Goal: Task Accomplishment & Management: Manage account settings

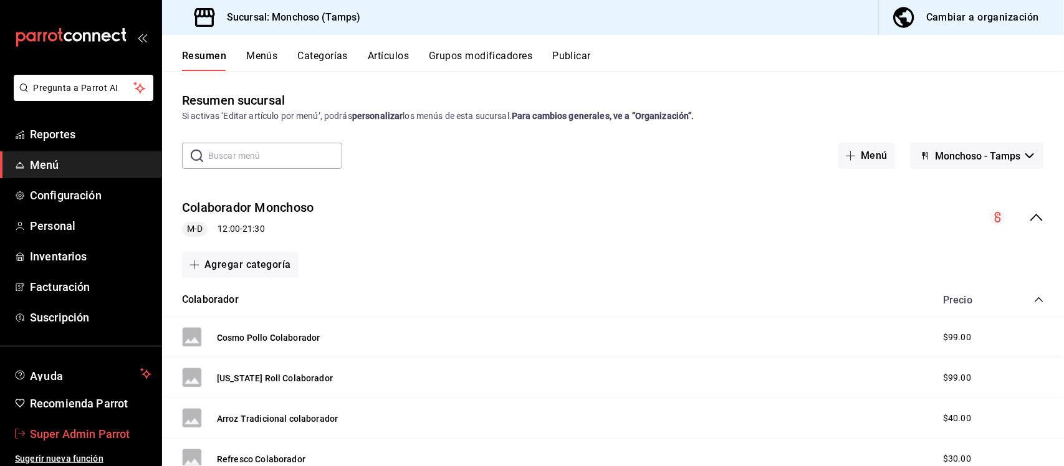
click at [125, 426] on span "Super Admin Parrot" at bounding box center [91, 434] width 122 height 17
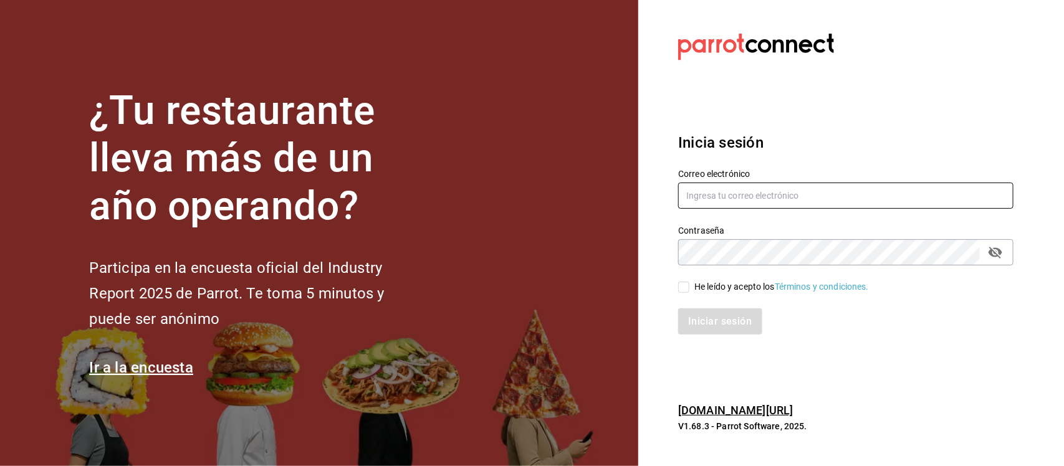
click at [790, 196] on input "text" at bounding box center [845, 196] width 335 height 26
drag, startPoint x: 953, startPoint y: 198, endPoint x: 548, endPoint y: 178, distance: 405.5
click at [548, 178] on div "¿Tu restaurante lleva más de un año operando? Participa en la encuesta oficial …" at bounding box center [532, 233] width 1064 height 466
click at [798, 193] on input "multiuser@tseek.com** Parr0tConnec7" at bounding box center [845, 196] width 335 height 26
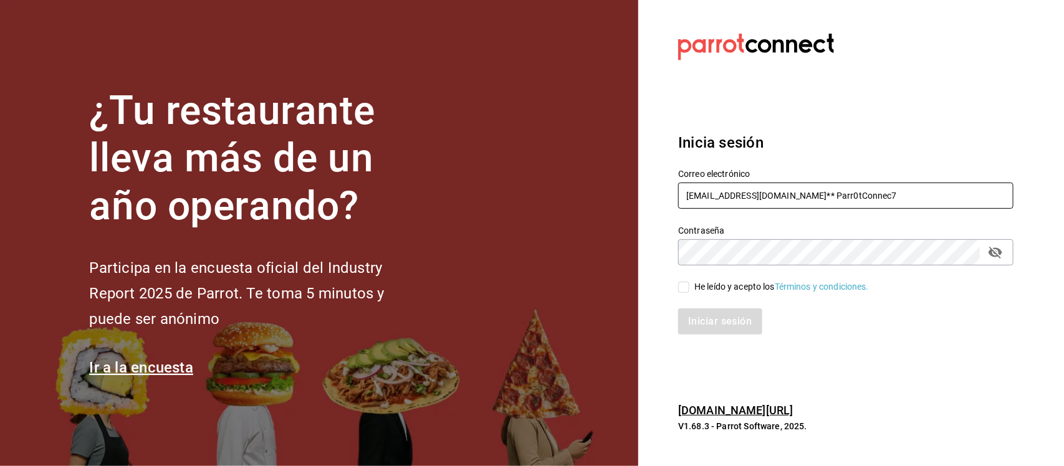
click at [798, 193] on input "multiuser@tseek.com** Parr0tConnec7" at bounding box center [845, 196] width 335 height 26
click at [620, 254] on div "¿Tu restaurante lleva más de un año operando? Participa en la encuesta oficial …" at bounding box center [532, 233] width 1064 height 466
click at [715, 201] on input "multiuser@tseek.com**" at bounding box center [845, 196] width 335 height 26
click at [789, 194] on input "multiuser@tseek.com**" at bounding box center [845, 196] width 335 height 26
type input "multiuser@tseek.com"
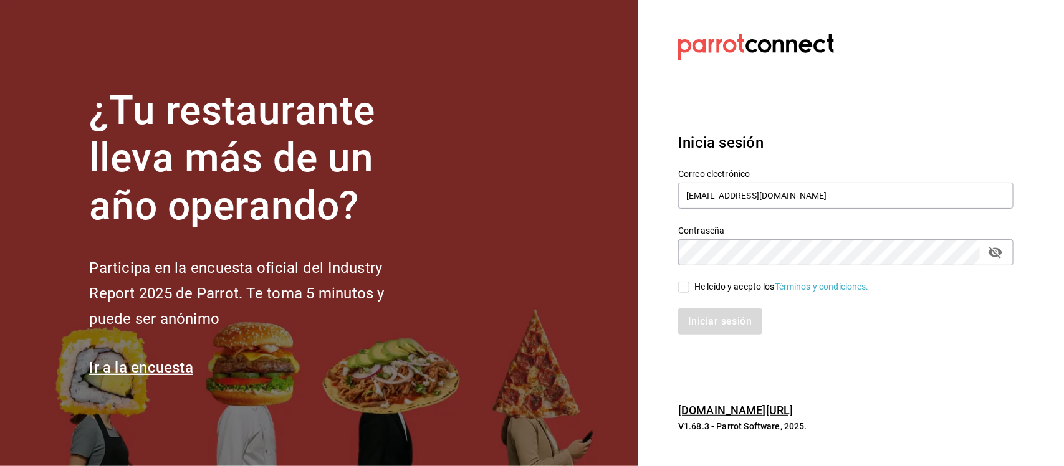
click at [684, 285] on input "He leído y acepto los Términos y condiciones." at bounding box center [683, 287] width 11 height 11
checkbox input "true"
click at [707, 323] on button "Iniciar sesión" at bounding box center [720, 321] width 85 height 26
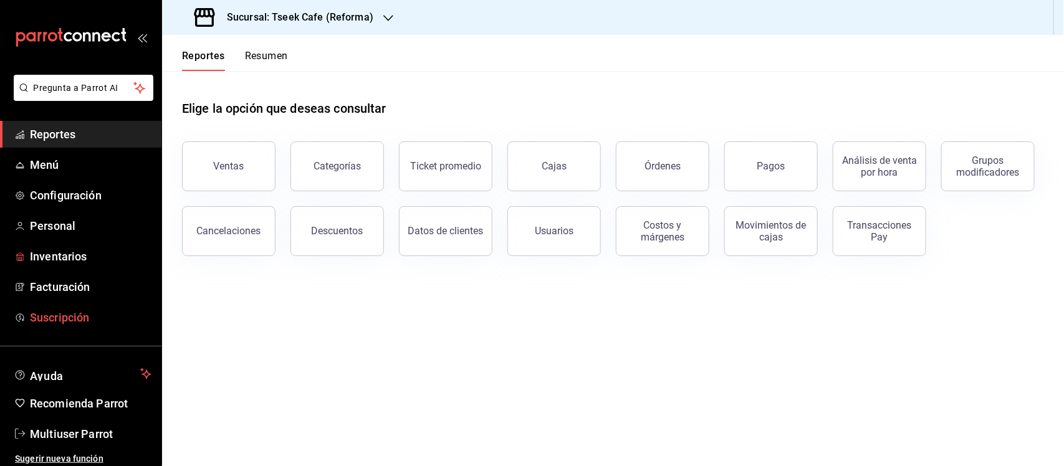
click at [70, 313] on span "Suscripción" at bounding box center [91, 317] width 122 height 17
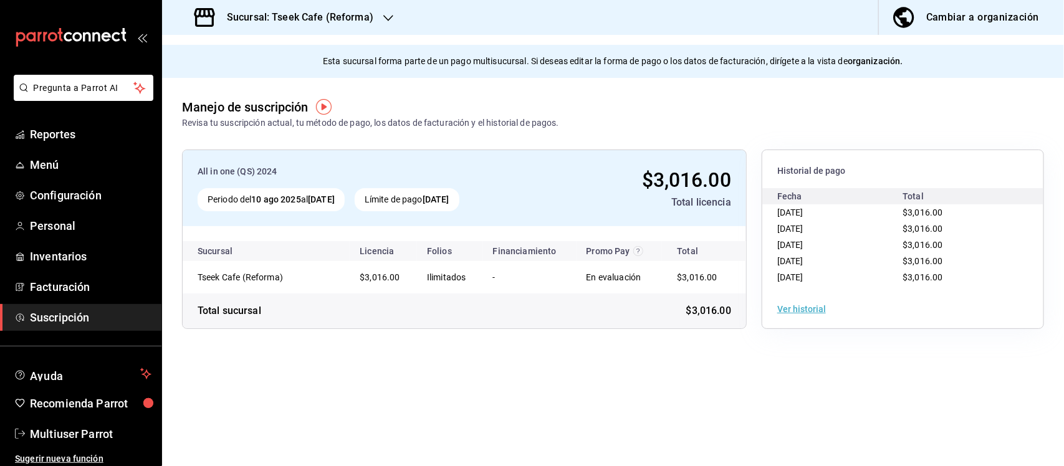
click at [386, 8] on div "Sucursal: Tseek Cafe (Reforma)" at bounding box center [285, 17] width 226 height 35
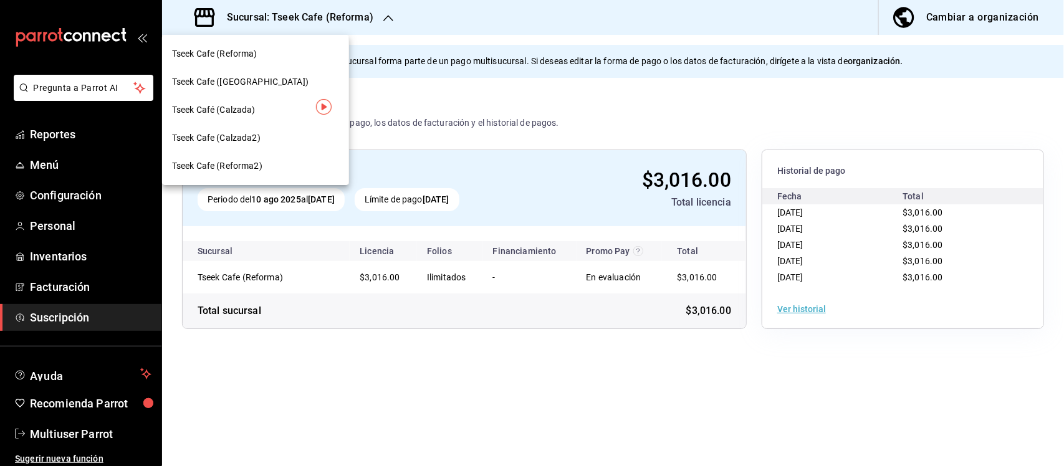
click at [238, 103] on span "Tseek Café (Calzada)" at bounding box center [214, 109] width 84 height 13
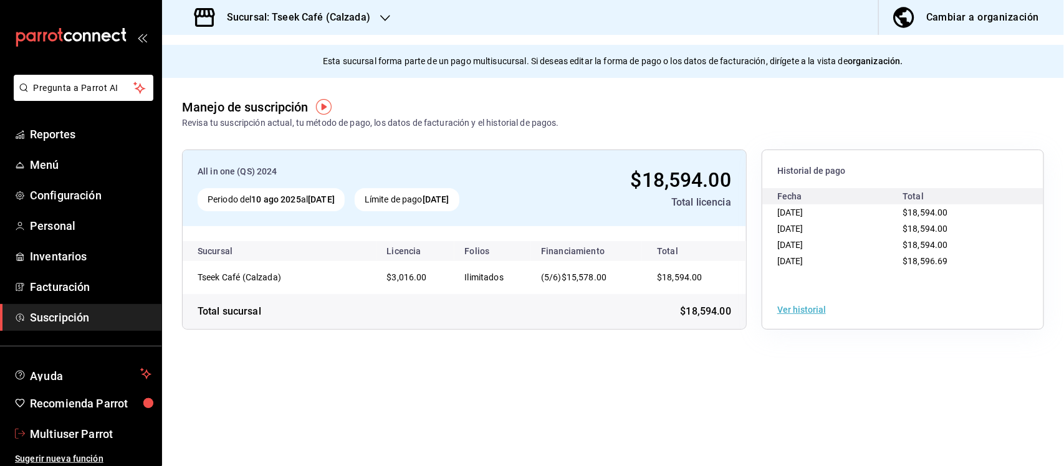
drag, startPoint x: 53, startPoint y: 437, endPoint x: 260, endPoint y: 356, distance: 222.8
click at [53, 437] on span "Multiuser Parrot" at bounding box center [91, 434] width 122 height 17
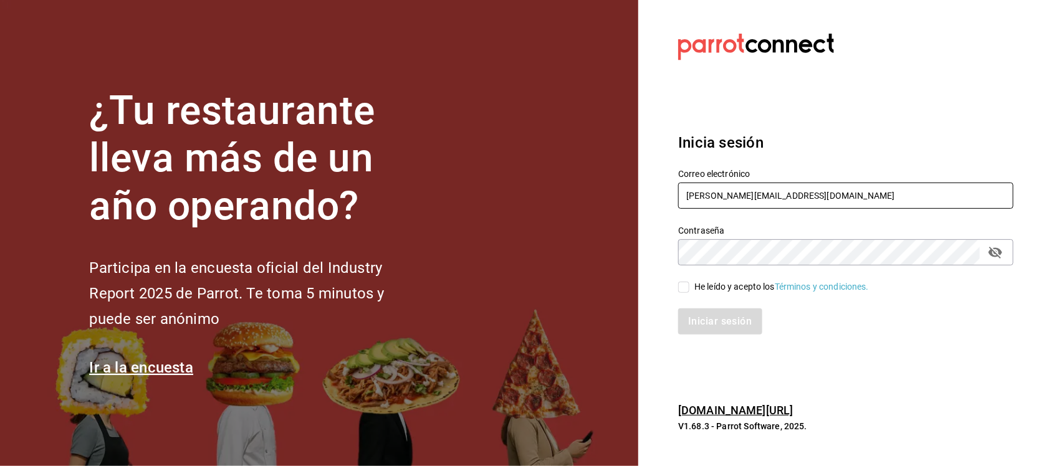
drag, startPoint x: 807, startPoint y: 198, endPoint x: 670, endPoint y: 198, distance: 137.1
click at [670, 198] on div "Correo electrónico ricardo@parrotsoftware.io" at bounding box center [838, 182] width 350 height 57
paste input "pacos@sannicolas.com T4c0SP4C0s"
click at [831, 201] on input "pacos@sannicolas.com T4c0SP4C0s" at bounding box center [845, 196] width 335 height 26
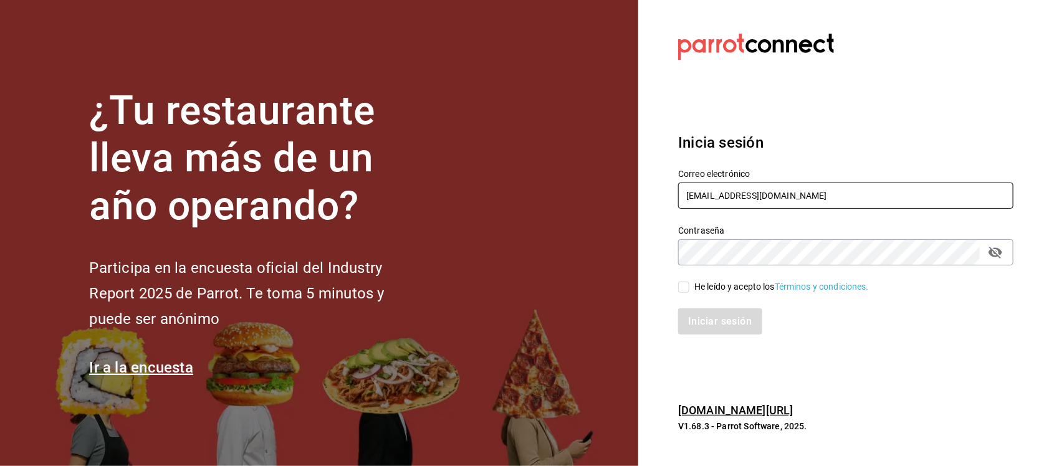
type input "pacos@sannicolas.com"
click at [667, 260] on div "Contraseña Contraseña" at bounding box center [838, 238] width 350 height 55
click at [683, 284] on input "He leído y acepto los Términos y condiciones." at bounding box center [683, 287] width 11 height 11
checkbox input "true"
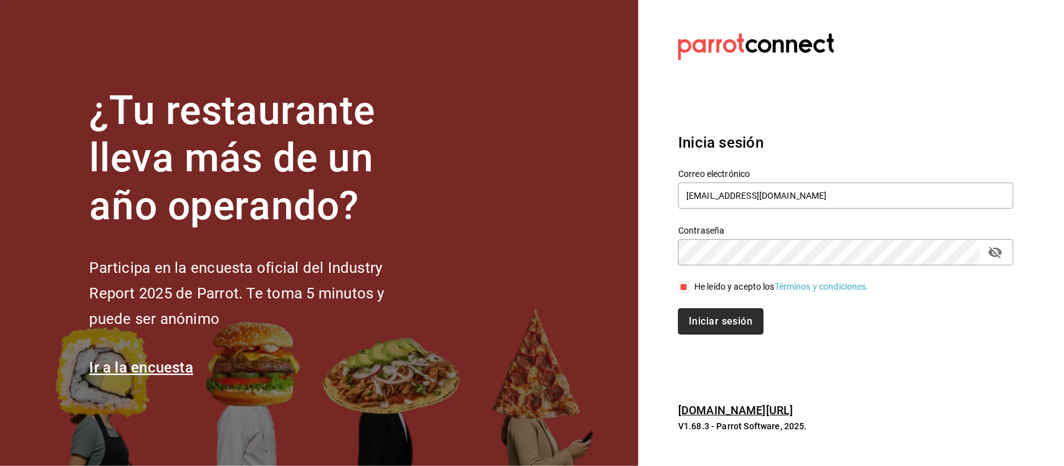
click at [694, 325] on button "Iniciar sesión" at bounding box center [720, 321] width 85 height 26
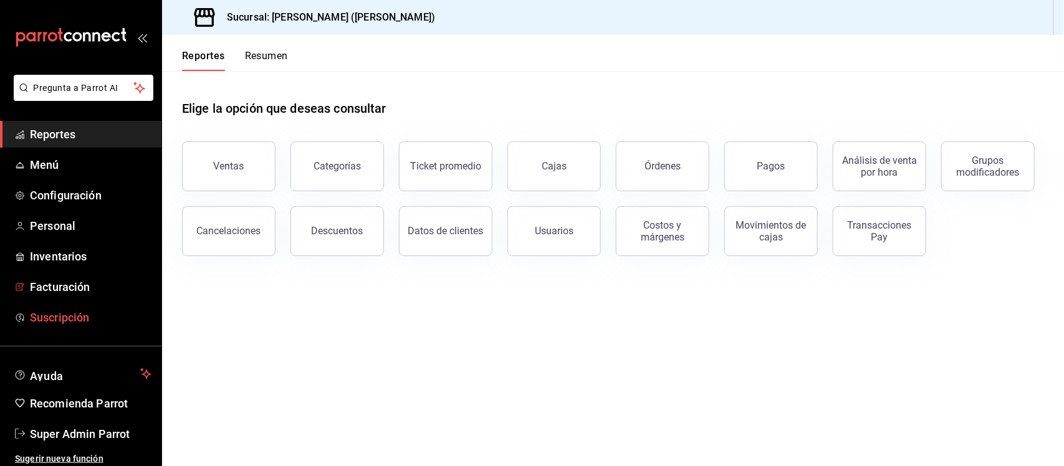
click at [67, 312] on span "Suscripción" at bounding box center [91, 317] width 122 height 17
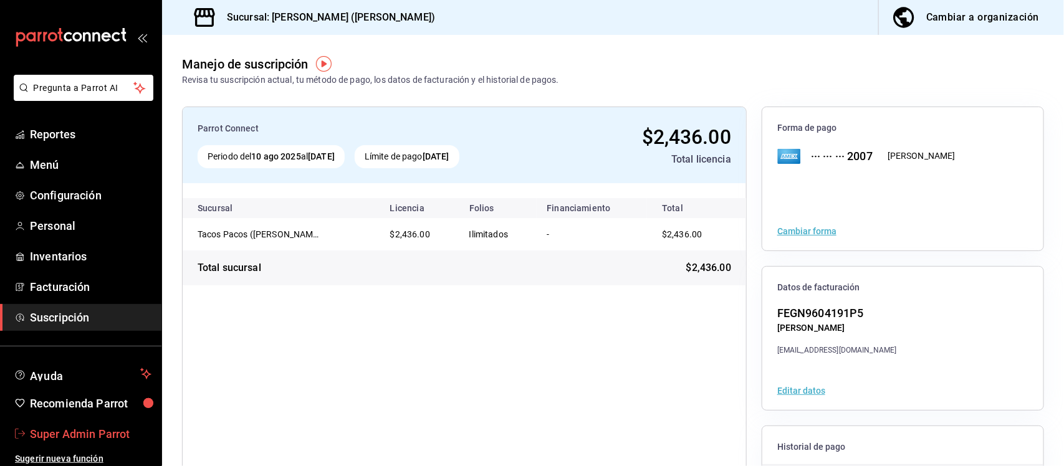
click at [97, 434] on span "Super Admin Parrot" at bounding box center [91, 434] width 122 height 17
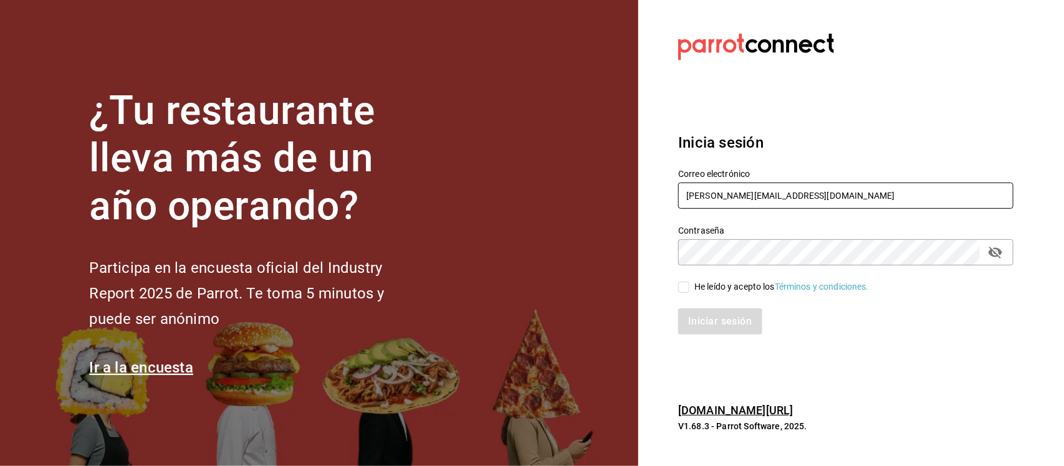
drag, startPoint x: 824, startPoint y: 200, endPoint x: 659, endPoint y: 198, distance: 164.5
click at [659, 198] on section "Datos incorrectos. Verifica que tu Correo o Contraseña estén bien escritos. Ini…" at bounding box center [840, 233] width 405 height 466
paste input "sushiexpress@contry.com sU5h13xPr35s"
click at [834, 196] on input "sushiexpress@contry.com sU5h13xPr35s" at bounding box center [845, 196] width 335 height 26
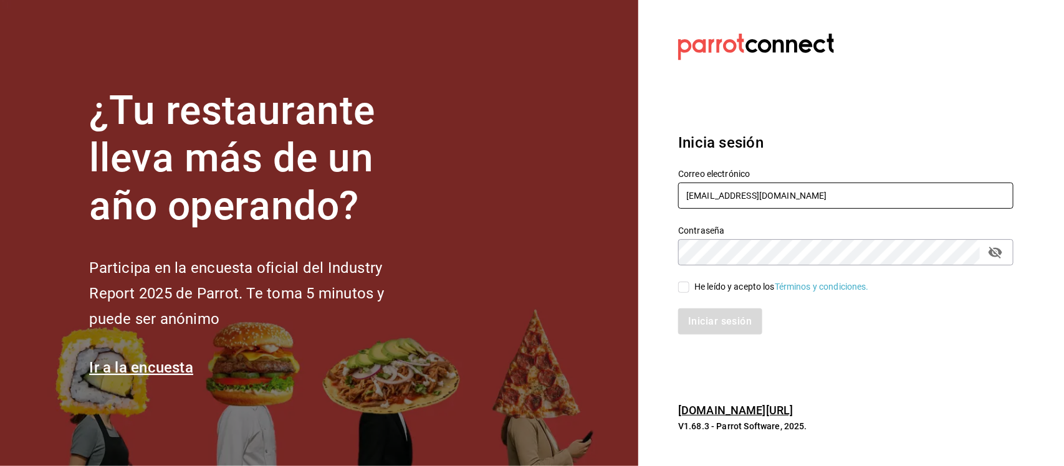
type input "sushiexpress@contry.com"
click at [675, 257] on div "Contraseña Contraseña" at bounding box center [838, 238] width 350 height 55
click at [684, 284] on input "He leído y acepto los Términos y condiciones." at bounding box center [683, 287] width 11 height 11
checkbox input "true"
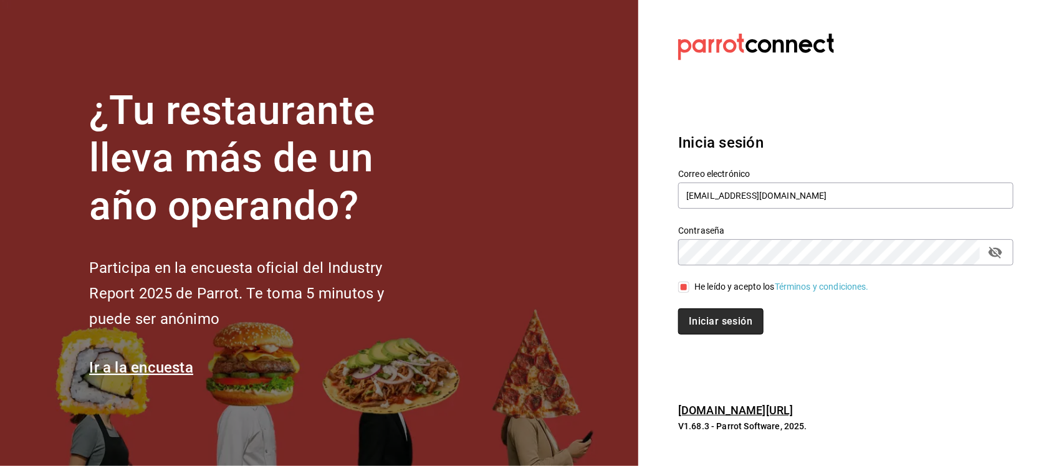
click at [700, 324] on button "Iniciar sesión" at bounding box center [720, 321] width 85 height 26
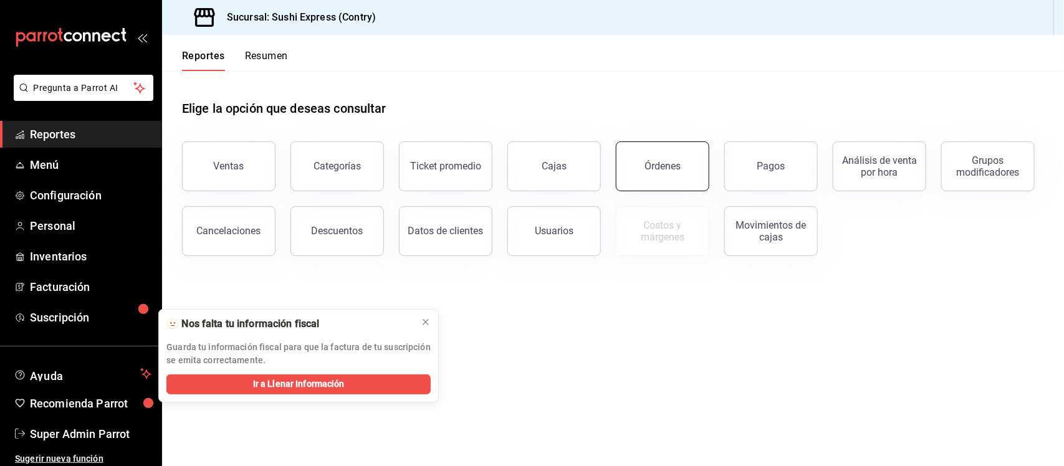
click at [639, 160] on button "Órdenes" at bounding box center [662, 166] width 93 height 50
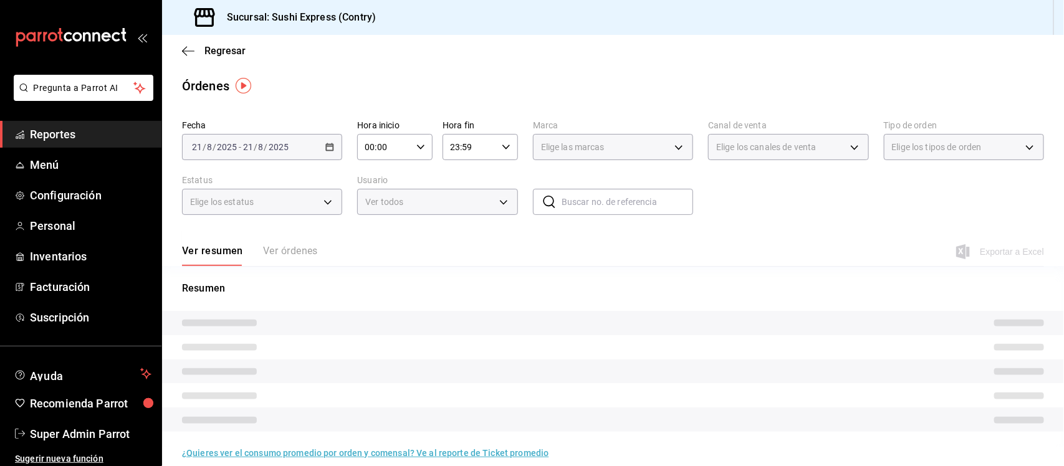
click at [300, 248] on button "Ver órdenes" at bounding box center [290, 255] width 55 height 21
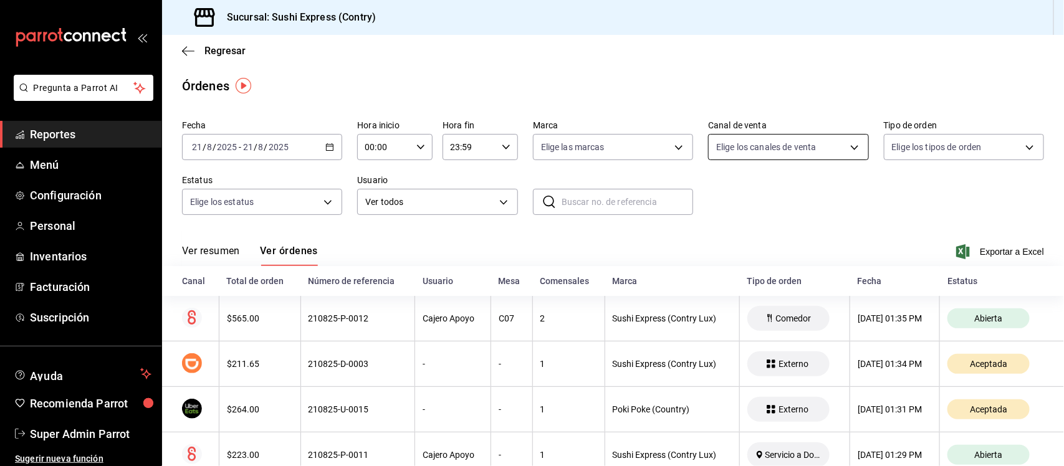
click at [783, 146] on body "Pregunta a Parrot AI Reportes Menú Configuración Personal Inventarios Facturaci…" at bounding box center [532, 233] width 1064 height 466
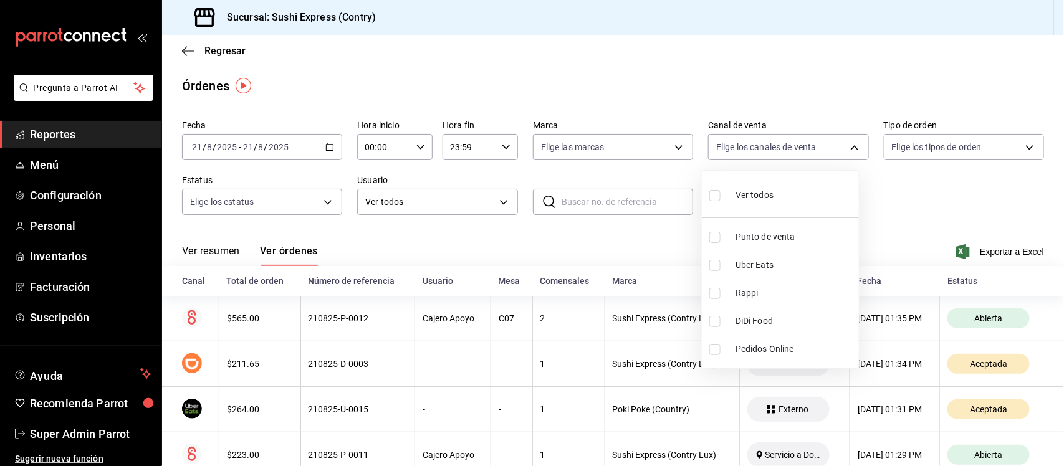
click at [737, 236] on span "Punto de venta" at bounding box center [794, 237] width 118 height 13
type input "PARROT"
checkbox input "true"
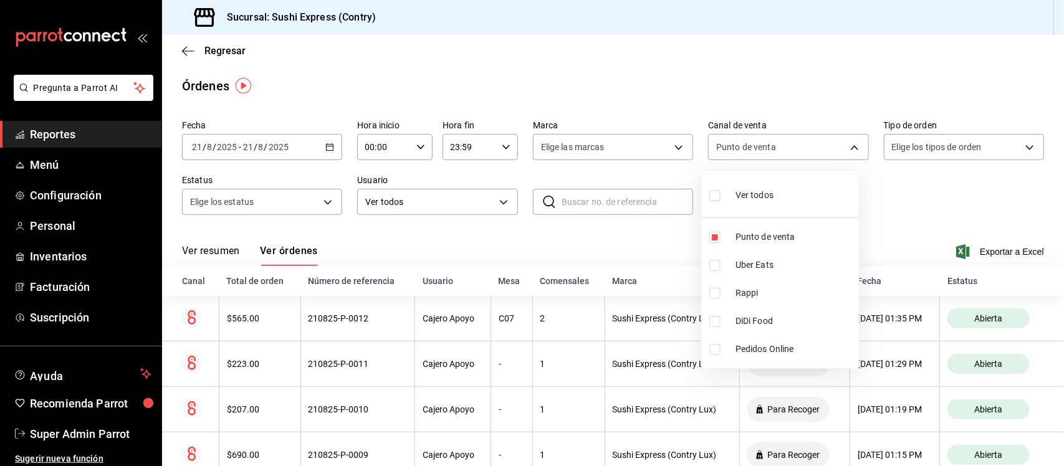
click at [644, 66] on div at bounding box center [532, 233] width 1064 height 466
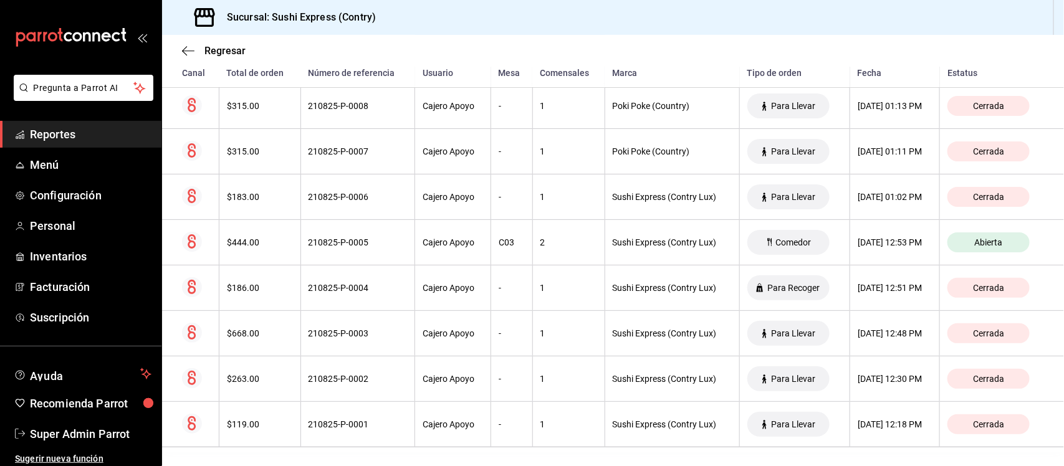
scroll to position [426, 0]
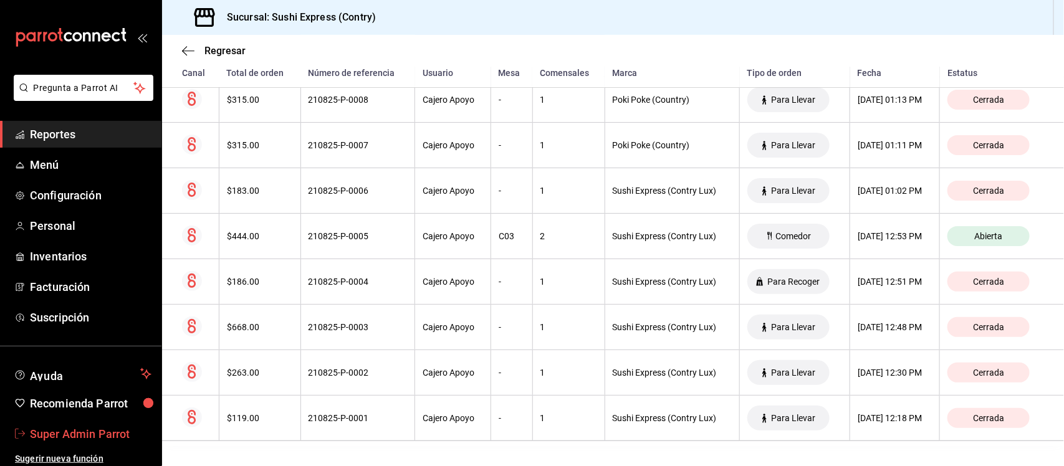
click at [84, 435] on span "Super Admin Parrot" at bounding box center [91, 434] width 122 height 17
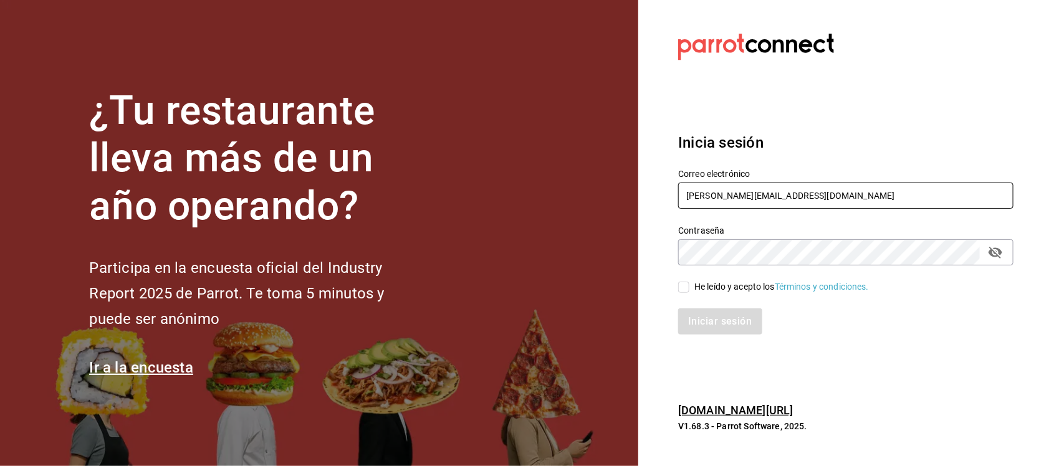
drag, startPoint x: 818, startPoint y: 195, endPoint x: 583, endPoint y: 192, distance: 234.3
click at [583, 192] on div "¿Tu restaurante lleva más de un año operando? Participa en la encuesta oficial …" at bounding box center [532, 233] width 1064 height 466
paste input "sushiexpress@galicia.com 3Xpr3sS"
click at [806, 191] on input "sushiexpress@galicia.com 3Xpr3sS" at bounding box center [845, 196] width 335 height 26
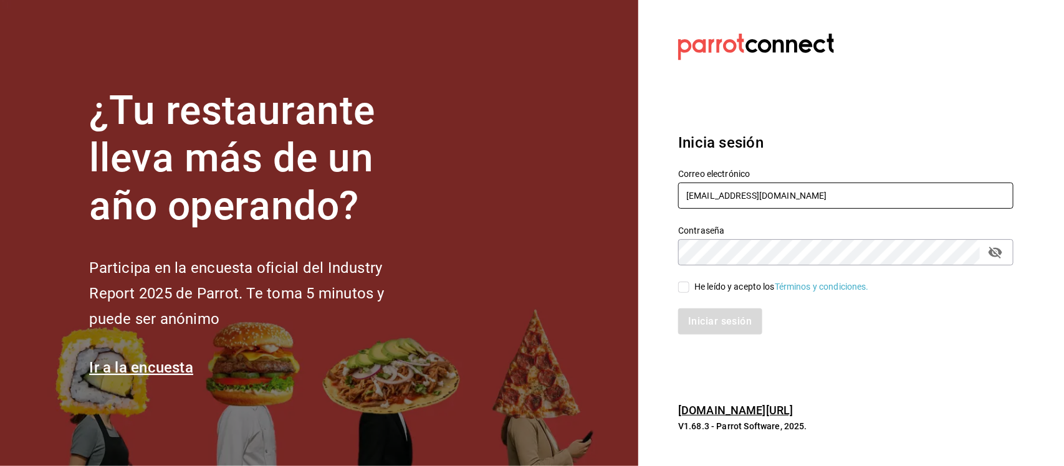
type input "sushiexpress@galicia.com"
click at [672, 259] on div "Contraseña Contraseña" at bounding box center [838, 238] width 350 height 55
click at [684, 287] on input "He leído y acepto los Términos y condiciones." at bounding box center [683, 287] width 11 height 11
checkbox input "true"
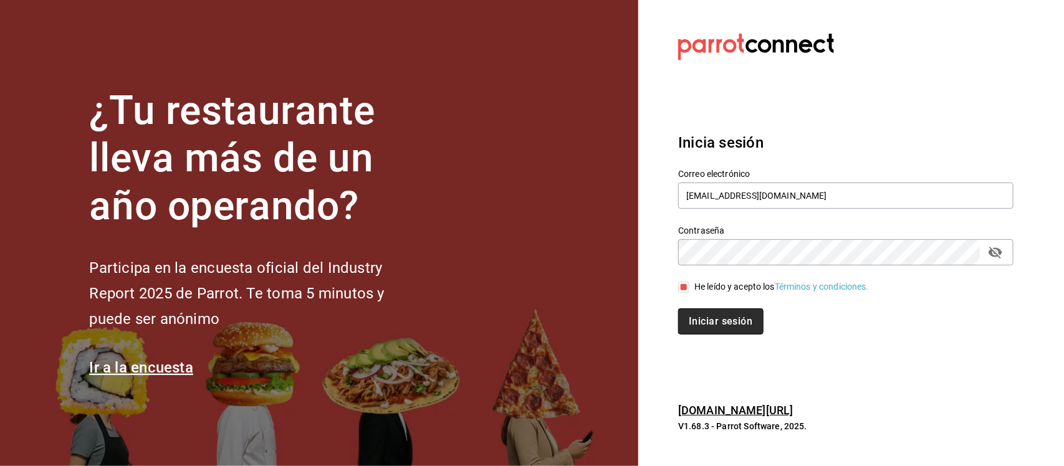
click at [700, 317] on button "Iniciar sesión" at bounding box center [720, 321] width 85 height 26
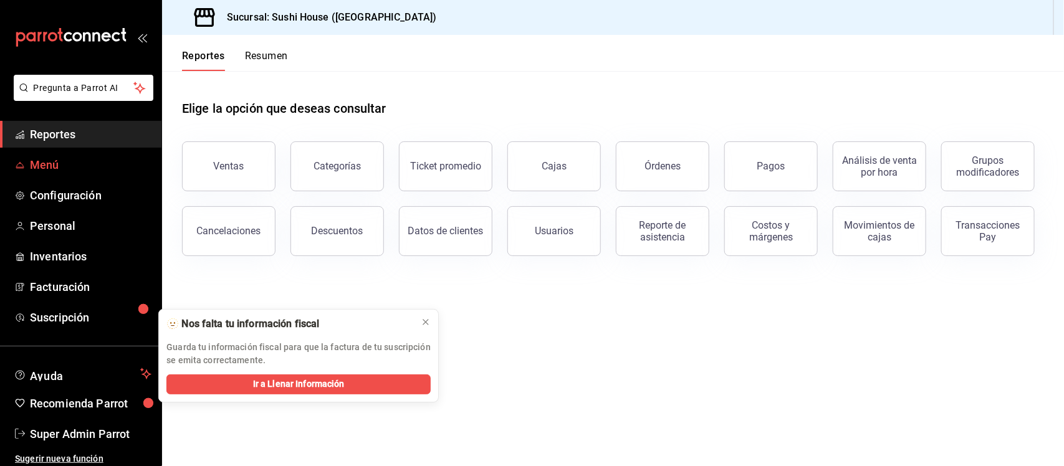
click at [36, 159] on span "Menú" at bounding box center [91, 164] width 122 height 17
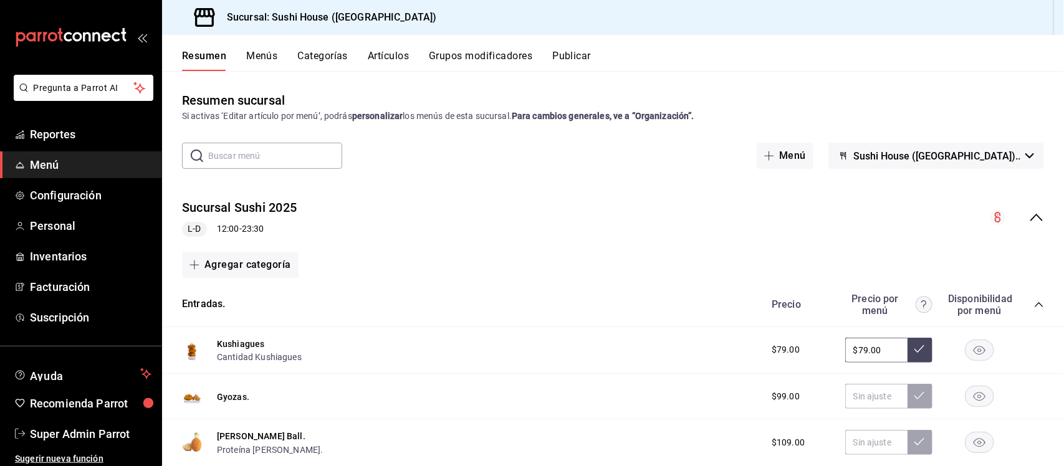
click at [1029, 215] on icon "collapse-menu-row" at bounding box center [1036, 217] width 15 height 15
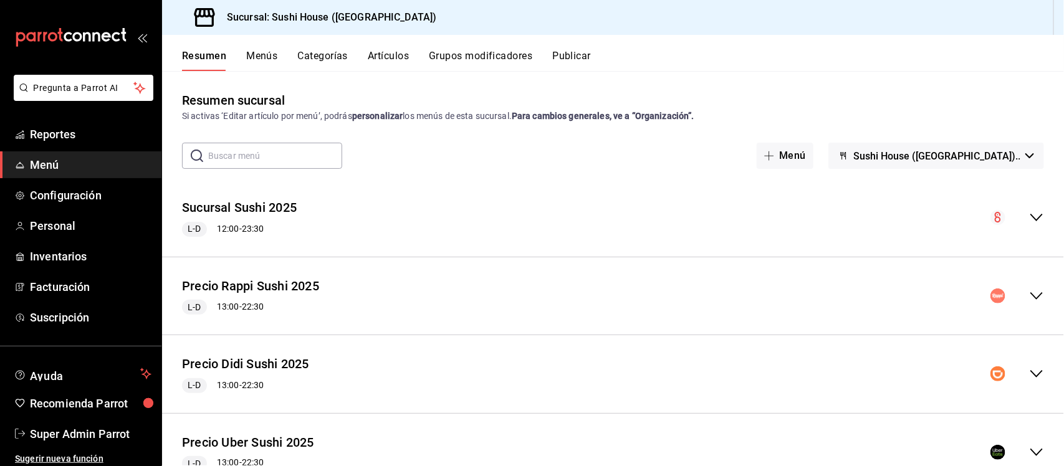
click at [1029, 294] on icon "collapse-menu-row" at bounding box center [1036, 296] width 15 height 15
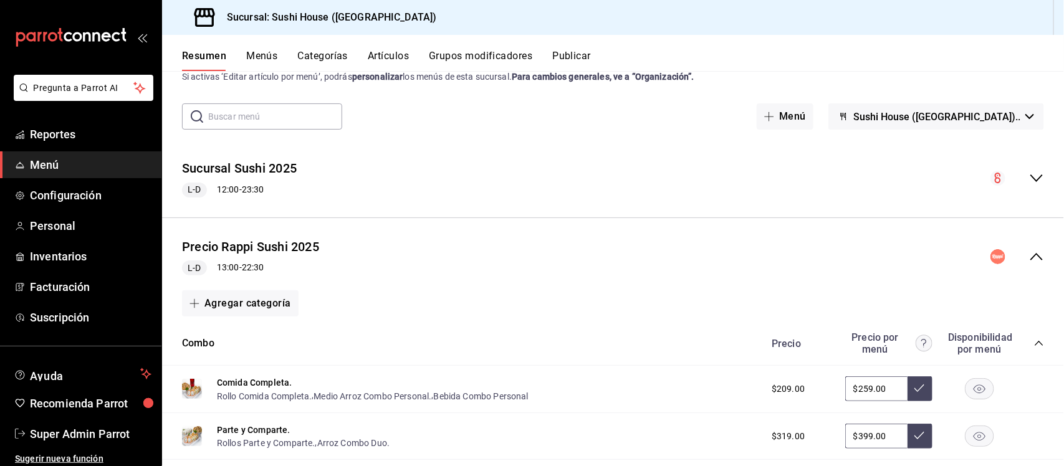
scroll to position [156, 0]
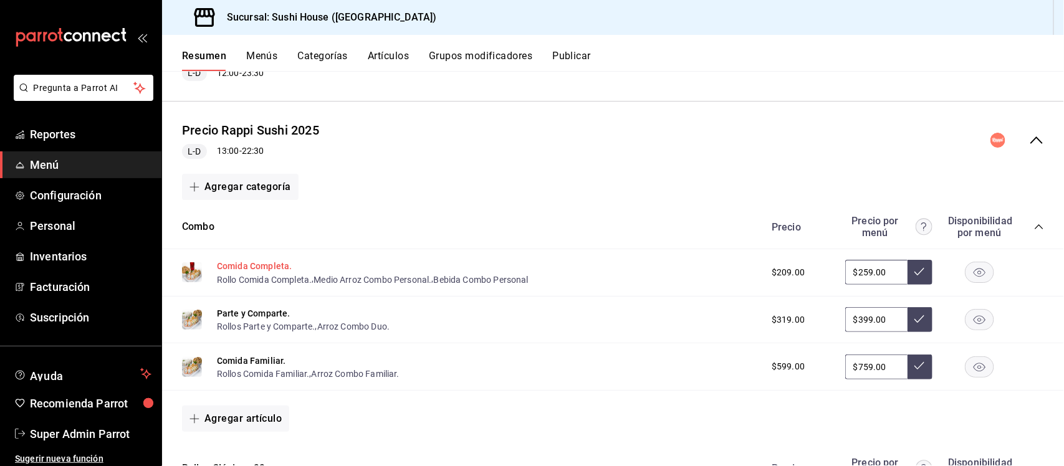
click at [274, 270] on button "Comida Completa." at bounding box center [254, 266] width 75 height 12
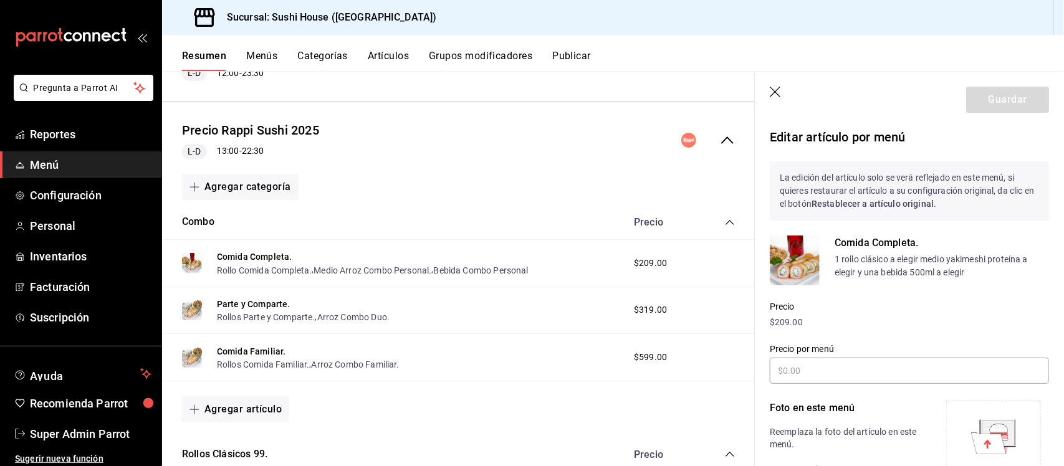
type input "$259.00"
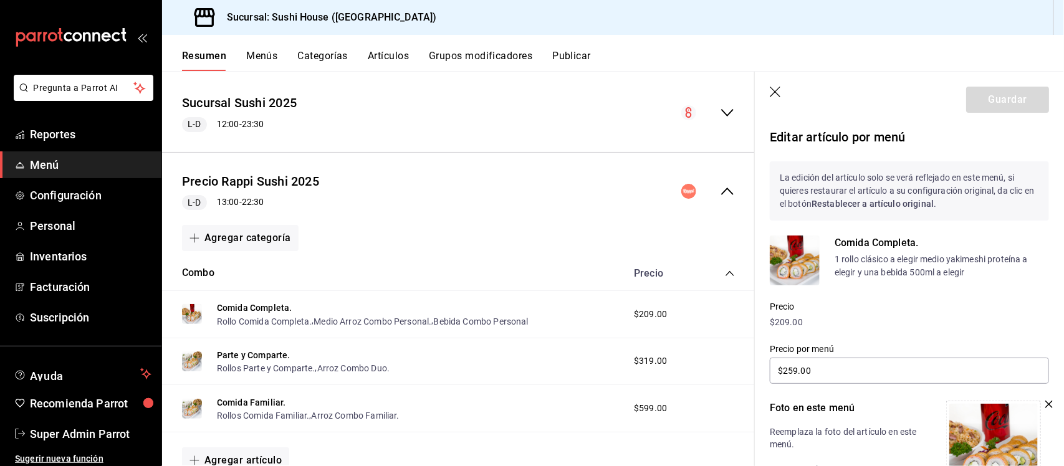
scroll to position [78, 0]
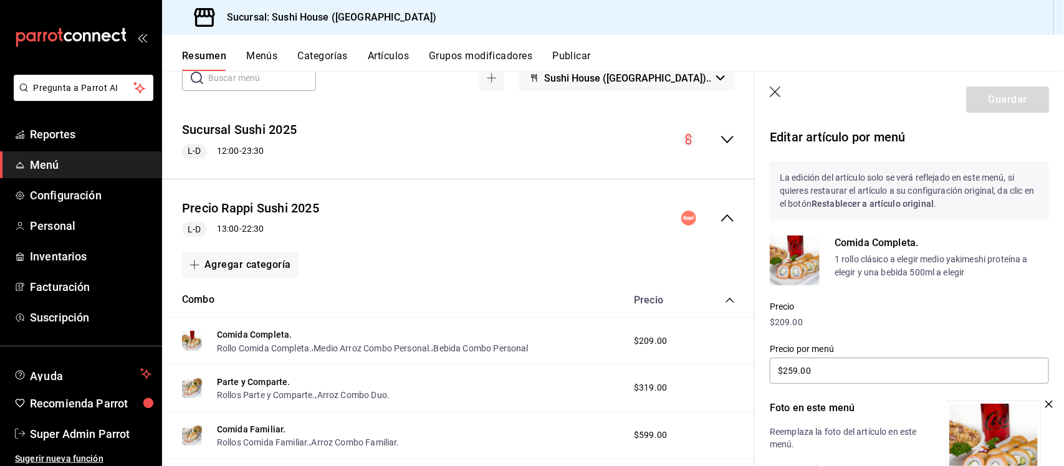
click at [720, 219] on icon "collapse-menu-row" at bounding box center [727, 218] width 15 height 15
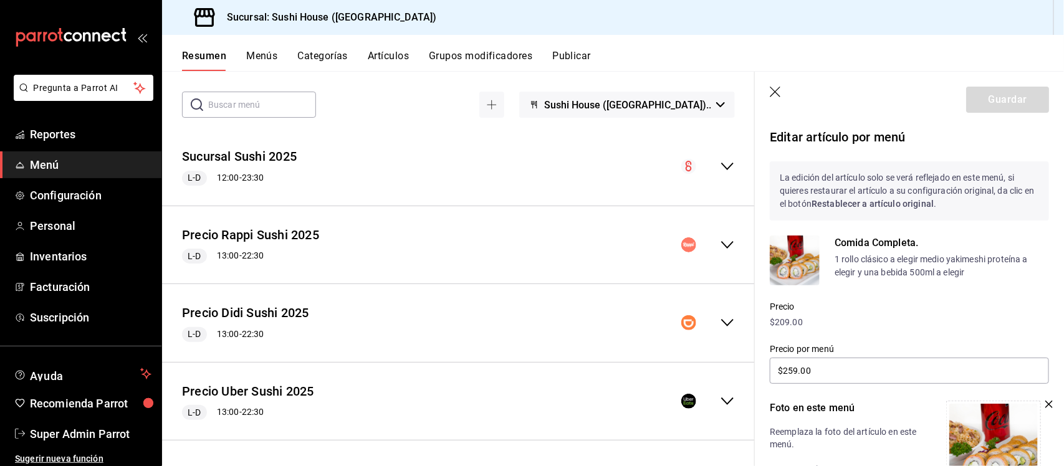
scroll to position [51, 0]
click at [328, 57] on button "Categorías" at bounding box center [323, 60] width 50 height 21
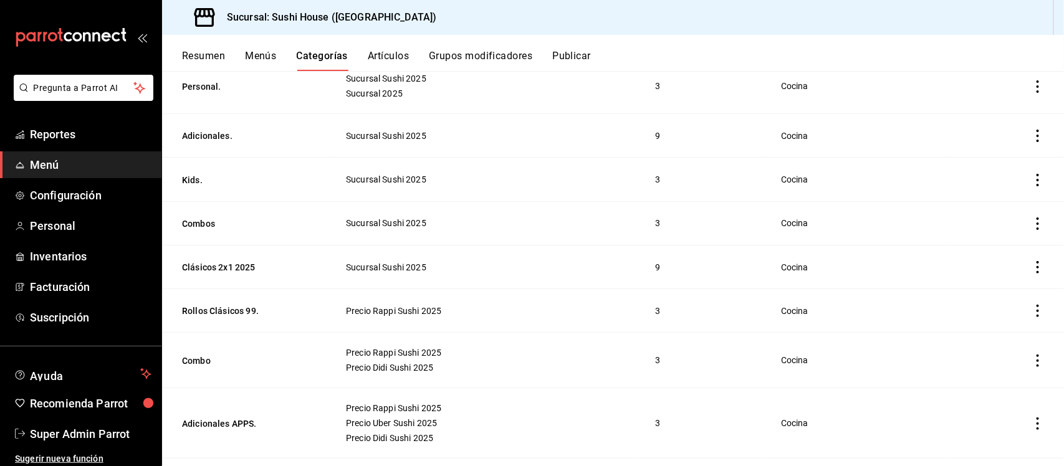
scroll to position [234, 0]
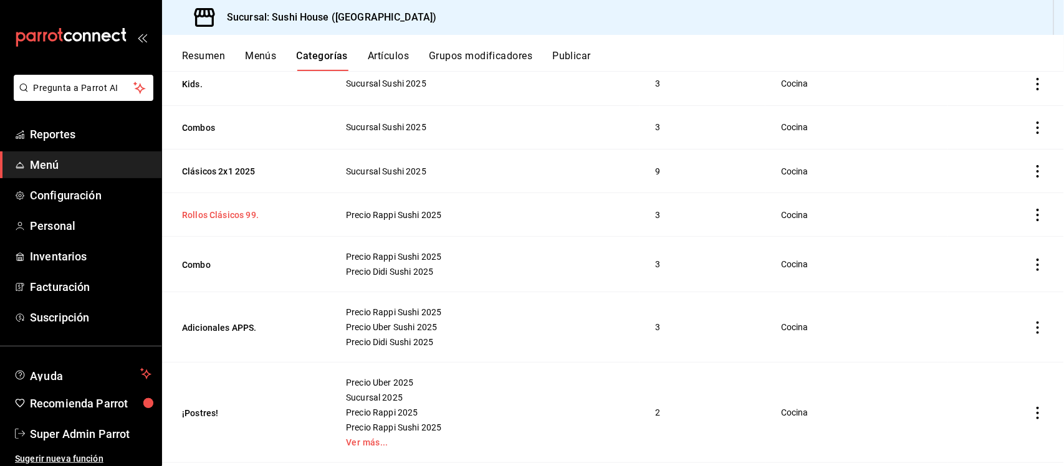
click at [217, 220] on button "Rollos Clásicos 99." at bounding box center [244, 215] width 125 height 12
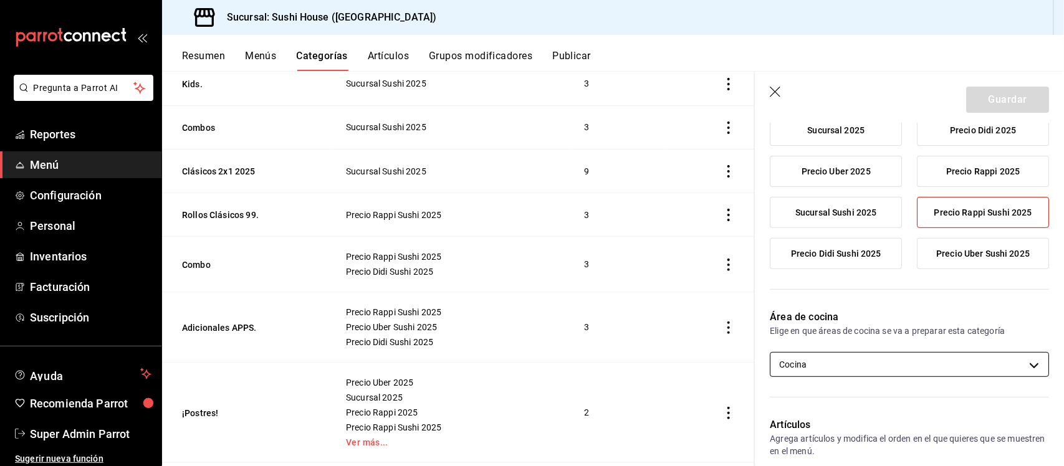
scroll to position [156, 0]
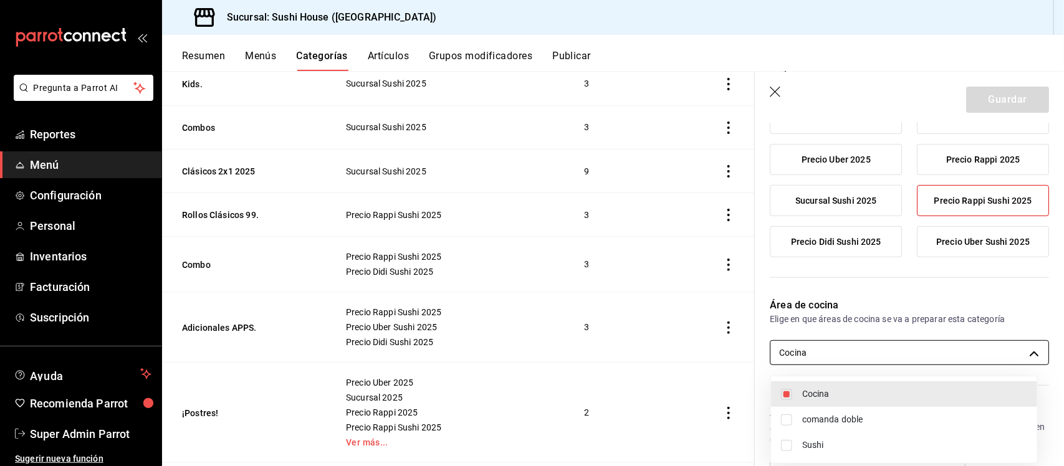
click at [1011, 353] on body "Pregunta a Parrot AI Reportes Menú Configuración Personal Inventarios Facturaci…" at bounding box center [532, 233] width 1064 height 466
drag, startPoint x: 1056, startPoint y: 270, endPoint x: 1057, endPoint y: 300, distance: 29.9
click at [1057, 300] on div at bounding box center [532, 233] width 1064 height 466
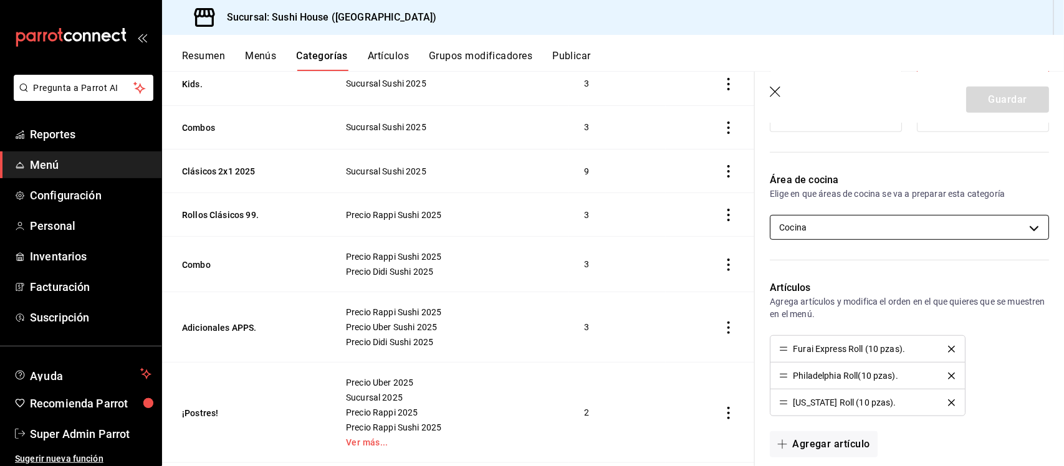
scroll to position [307, 0]
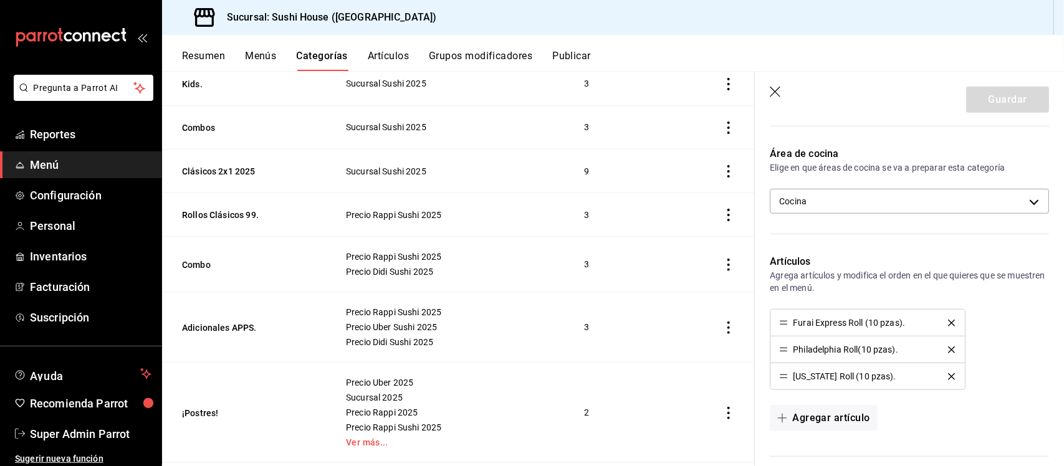
click at [773, 85] on header "Guardar" at bounding box center [909, 97] width 309 height 51
click at [773, 89] on icon "button" at bounding box center [775, 92] width 11 height 11
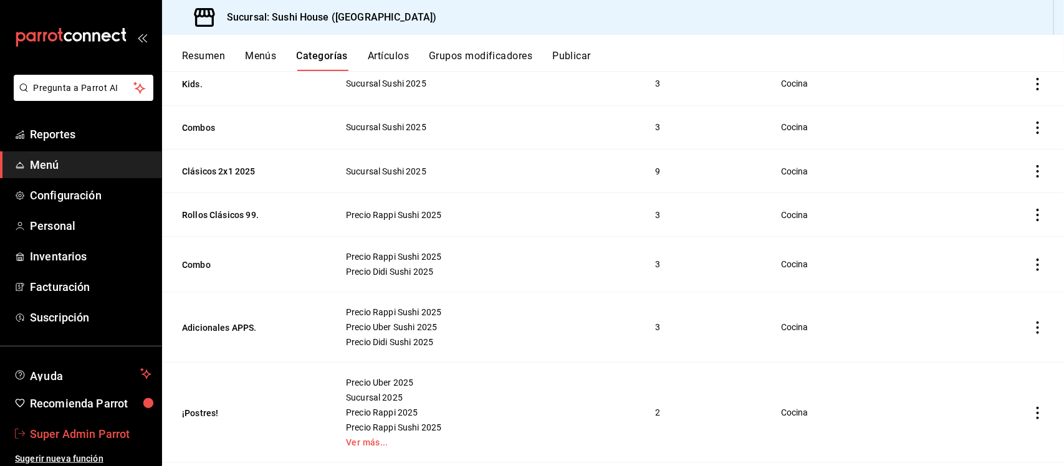
click at [82, 426] on span "Super Admin Parrot" at bounding box center [91, 434] width 122 height 17
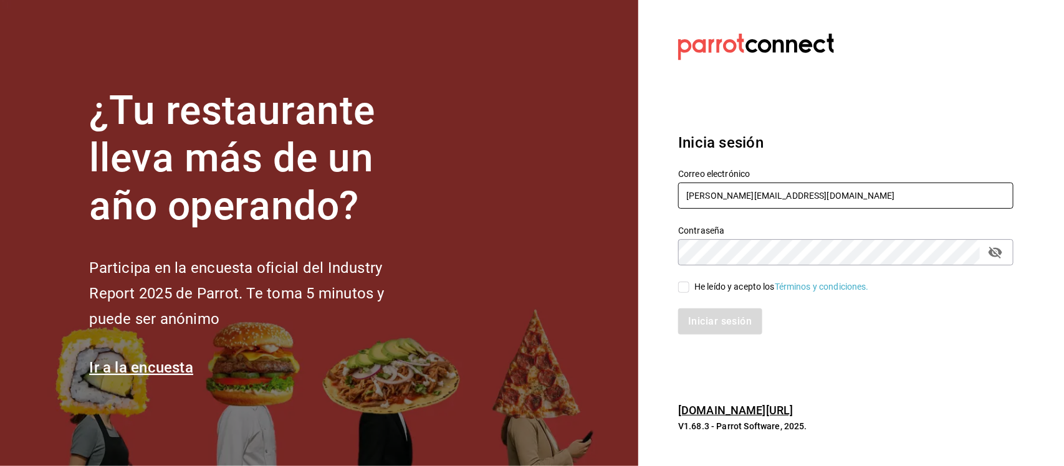
drag, startPoint x: 814, startPoint y: 199, endPoint x: 621, endPoint y: 199, distance: 193.8
click at [621, 199] on div "¿Tu restaurante lleva más de un año operando? Participa en la encuesta oficial …" at bounding box center [532, 233] width 1064 height 466
paste input "akashi@sushiexpress.com Parr0tConnec7"
click at [821, 197] on input "akashi@sushiexpress.com Parr0tConnec7" at bounding box center [845, 196] width 335 height 26
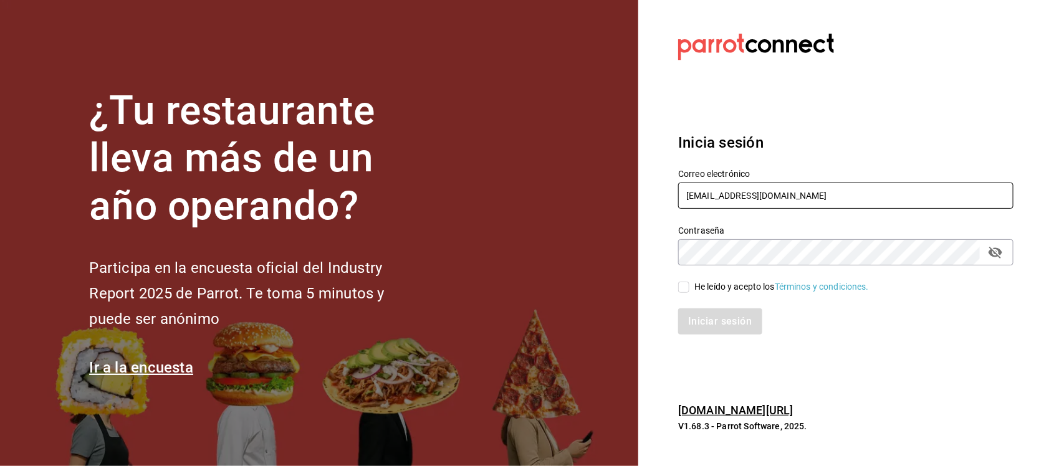
type input "akashi@sushiexpress.com"
click at [659, 262] on section "Datos incorrectos. Verifica que tu Correo o Contraseña estén bien escritos. Ini…" at bounding box center [840, 233] width 405 height 466
click at [685, 285] on input "He leído y acepto los Términos y condiciones." at bounding box center [683, 287] width 11 height 11
checkbox input "true"
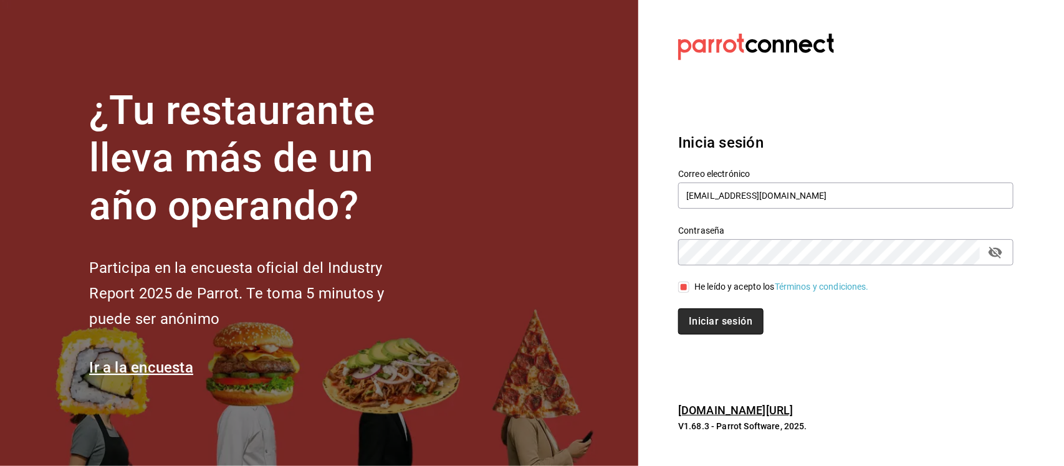
click at [701, 323] on button "Iniciar sesión" at bounding box center [720, 321] width 85 height 26
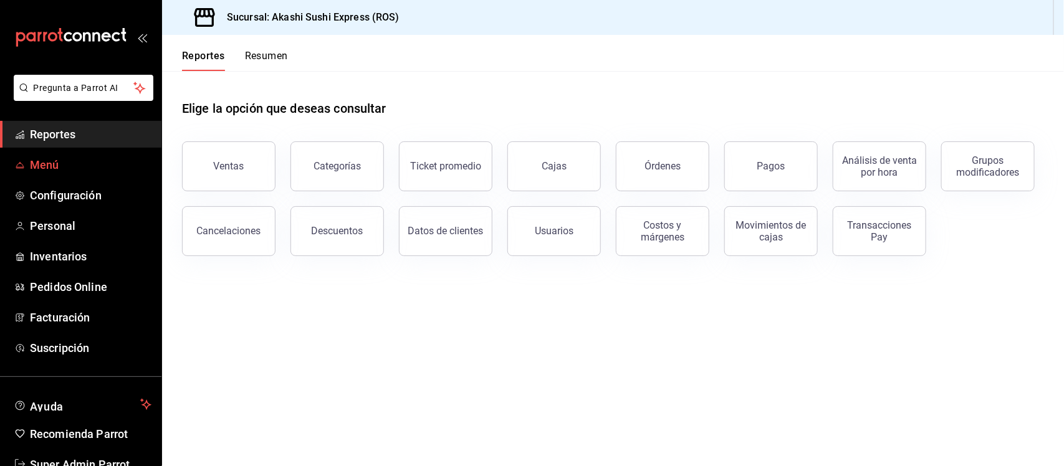
click at [69, 166] on span "Menú" at bounding box center [91, 164] width 122 height 17
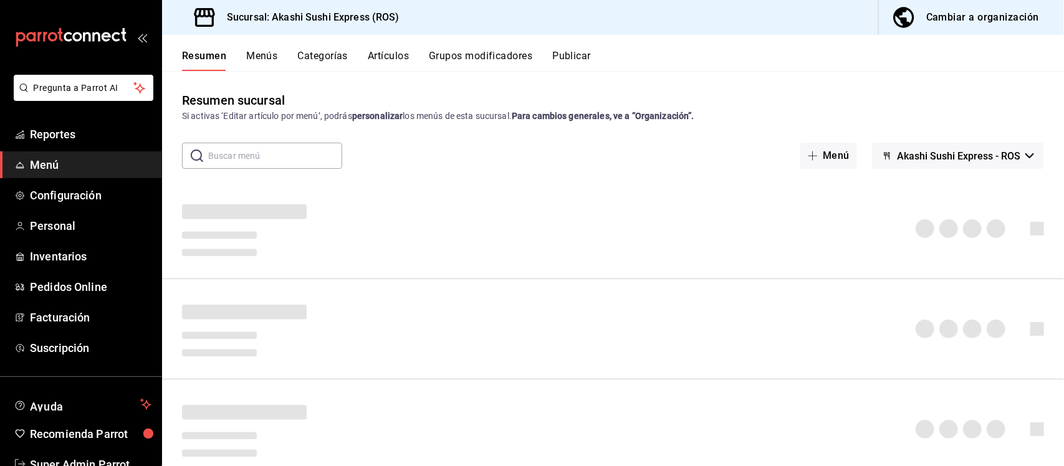
click at [576, 53] on button "Publicar" at bounding box center [571, 60] width 39 height 21
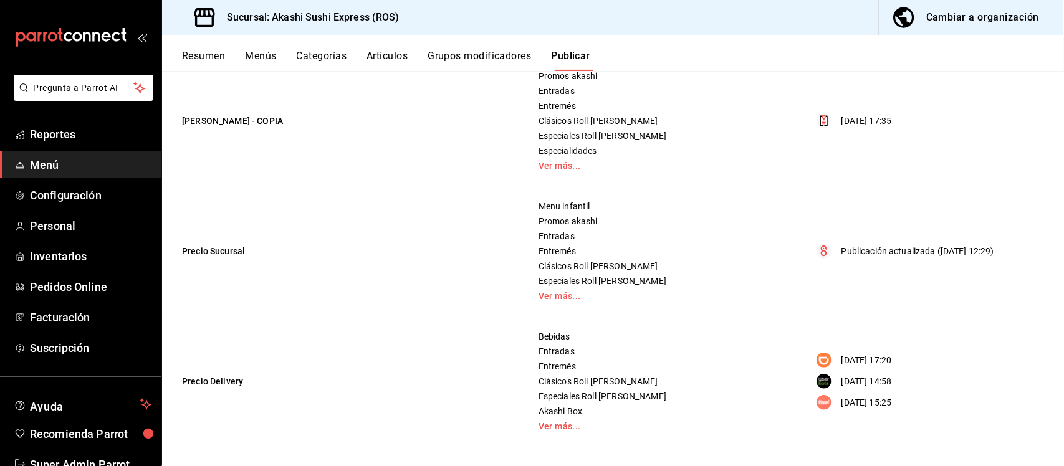
scroll to position [151, 0]
